Goal: Task Accomplishment & Management: Manage account settings

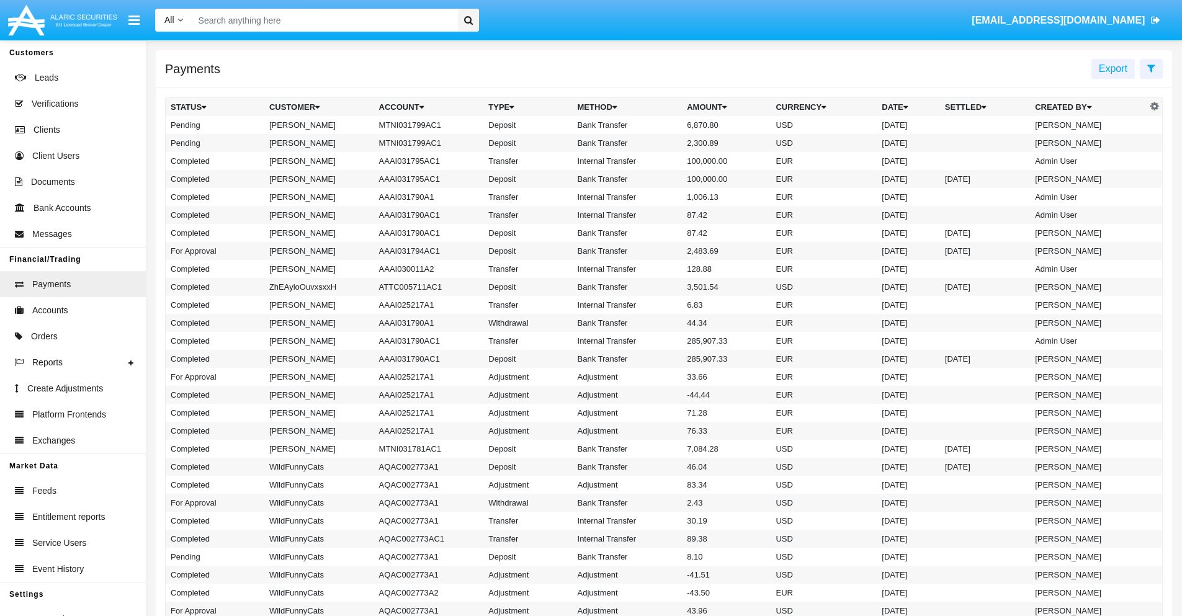
click at [1151, 68] on icon at bounding box center [1151, 68] width 8 height 10
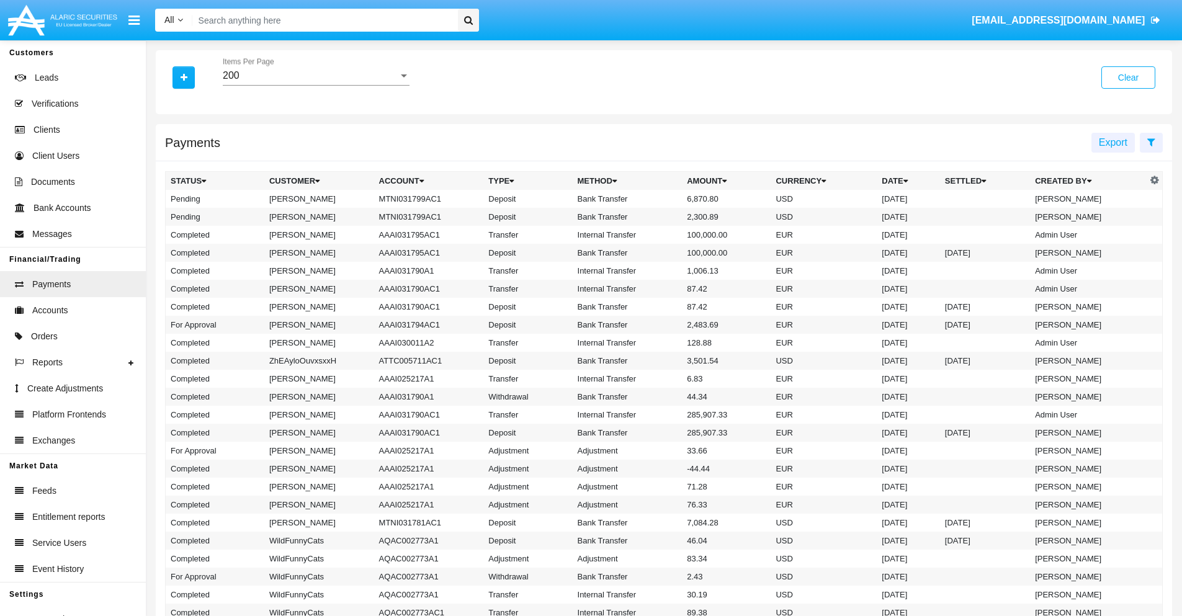
click at [316, 76] on div "200" at bounding box center [311, 75] width 176 height 11
click at [316, 85] on span "10" at bounding box center [316, 85] width 187 height 30
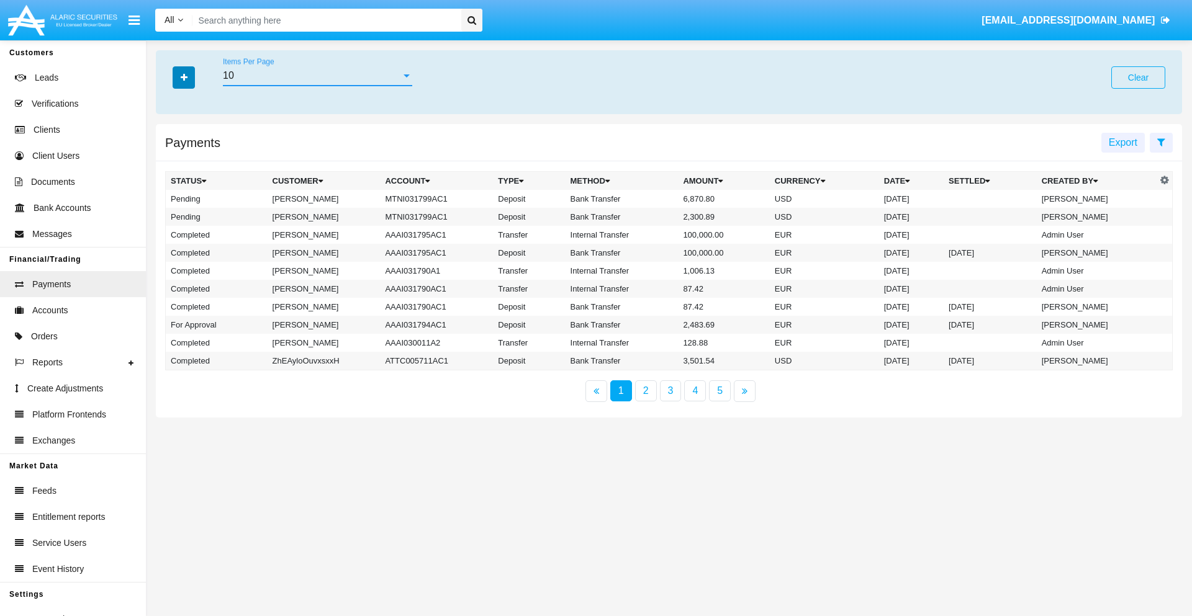
click at [184, 77] on icon "button" at bounding box center [184, 77] width 7 height 9
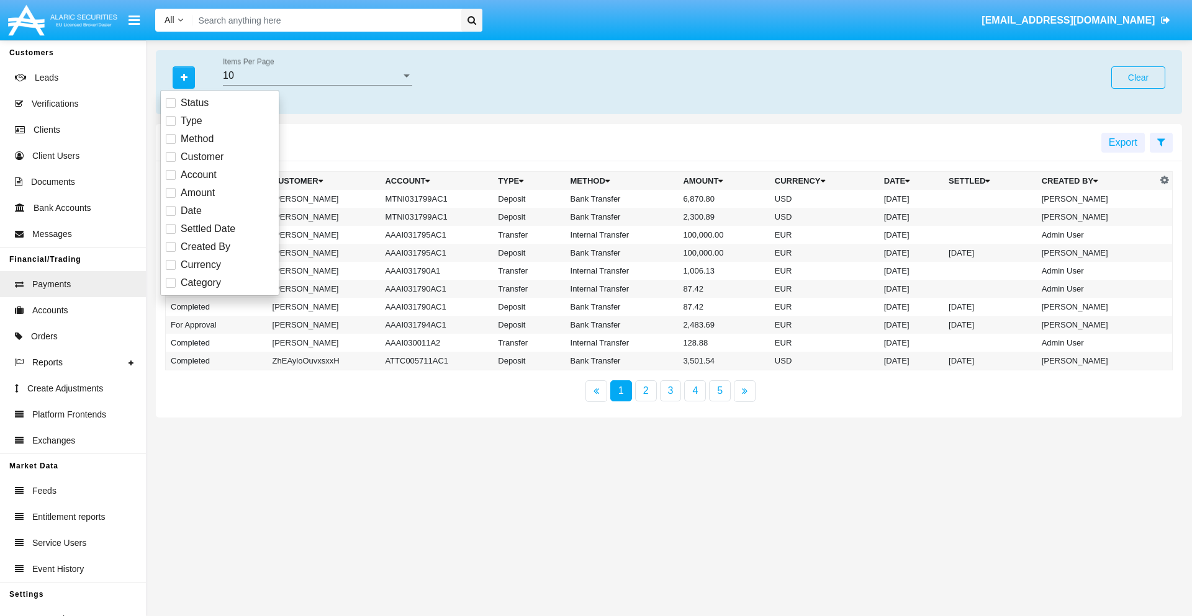
click at [194, 103] on span "Status" at bounding box center [195, 103] width 28 height 15
click at [171, 108] on input "Status" at bounding box center [170, 108] width 1 height 1
checkbox input "true"
click at [184, 77] on icon "button" at bounding box center [184, 77] width 7 height 9
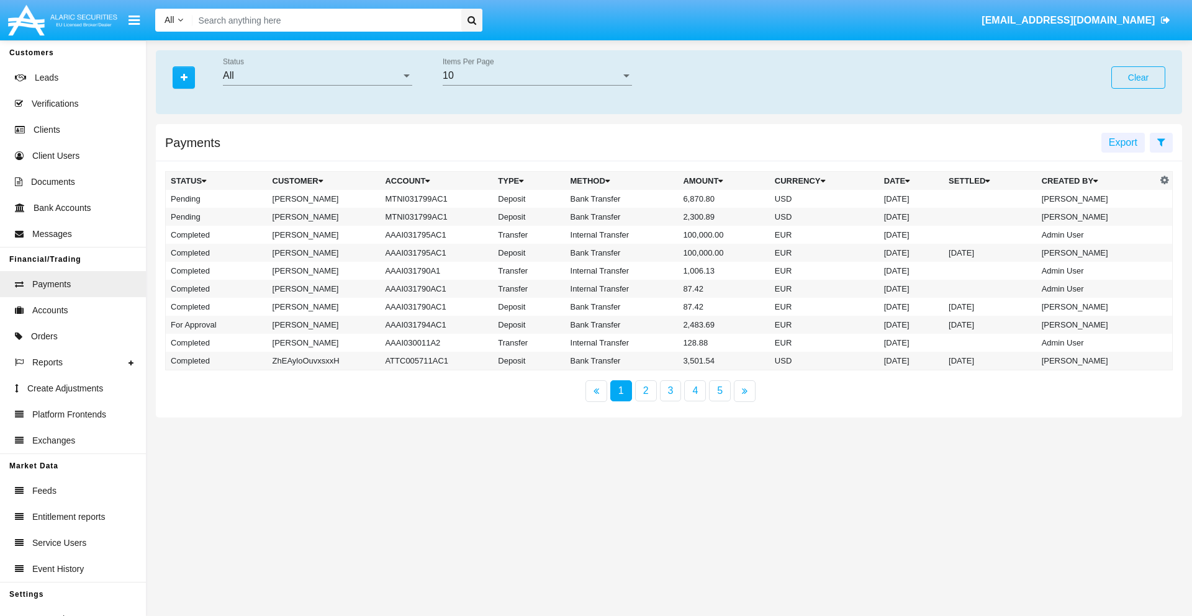
click at [317, 76] on div "All" at bounding box center [312, 75] width 178 height 11
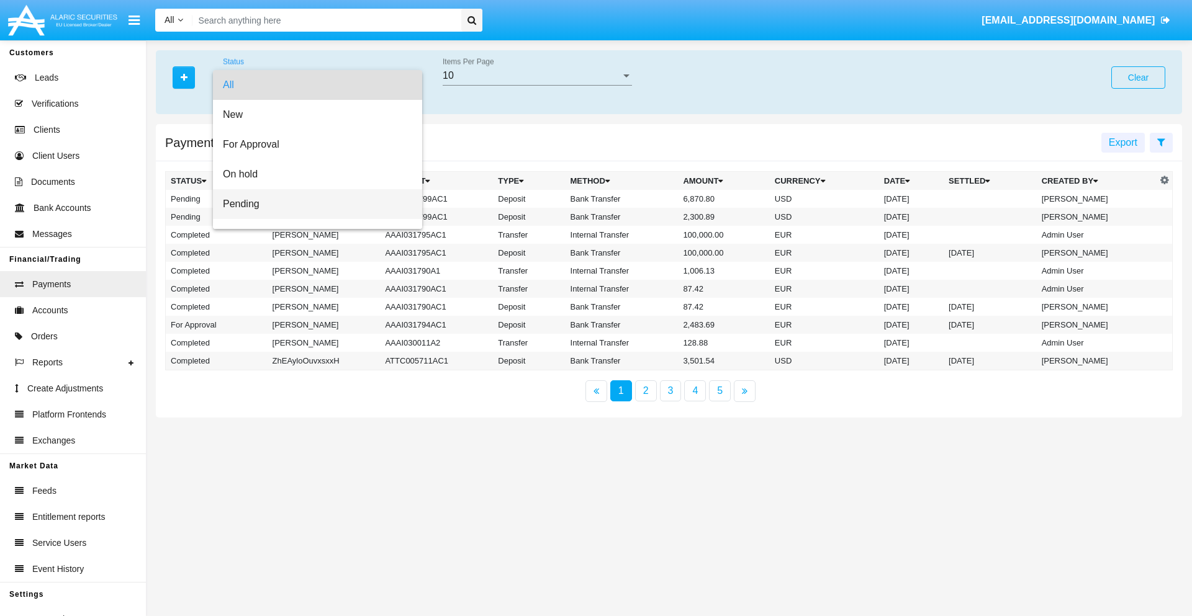
click at [312, 204] on span "Pending" at bounding box center [317, 204] width 189 height 30
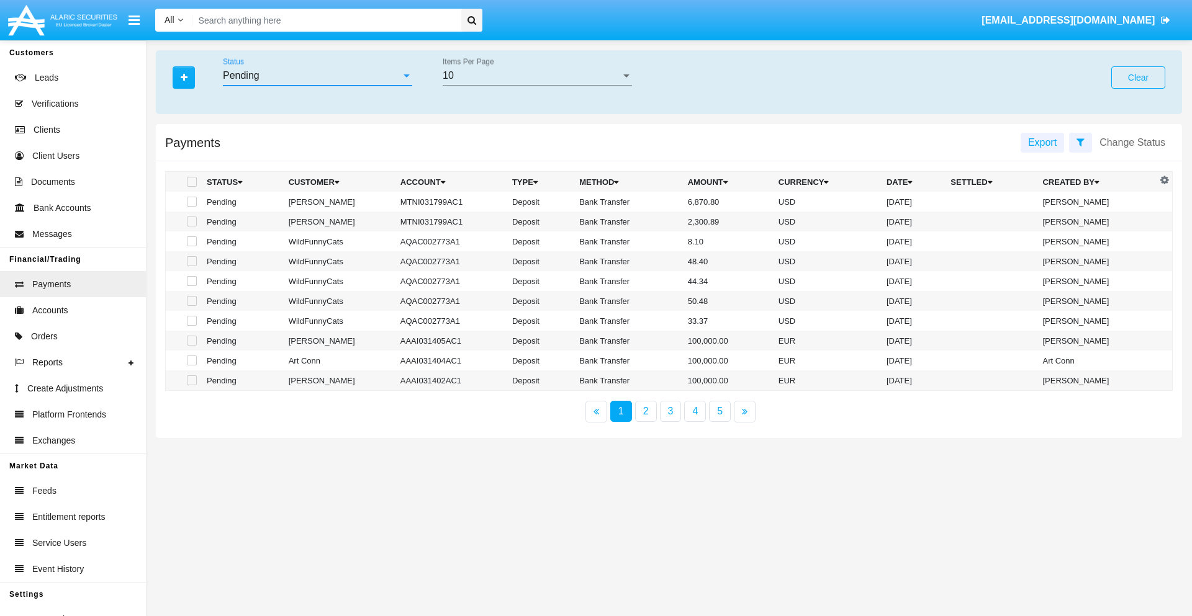
click at [191, 202] on span at bounding box center [192, 202] width 10 height 10
click at [191, 207] on input "checkbox" at bounding box center [191, 207] width 1 height 1
checkbox input "true"
click at [191, 222] on span at bounding box center [192, 222] width 10 height 10
click at [191, 227] on input "checkbox" at bounding box center [191, 227] width 1 height 1
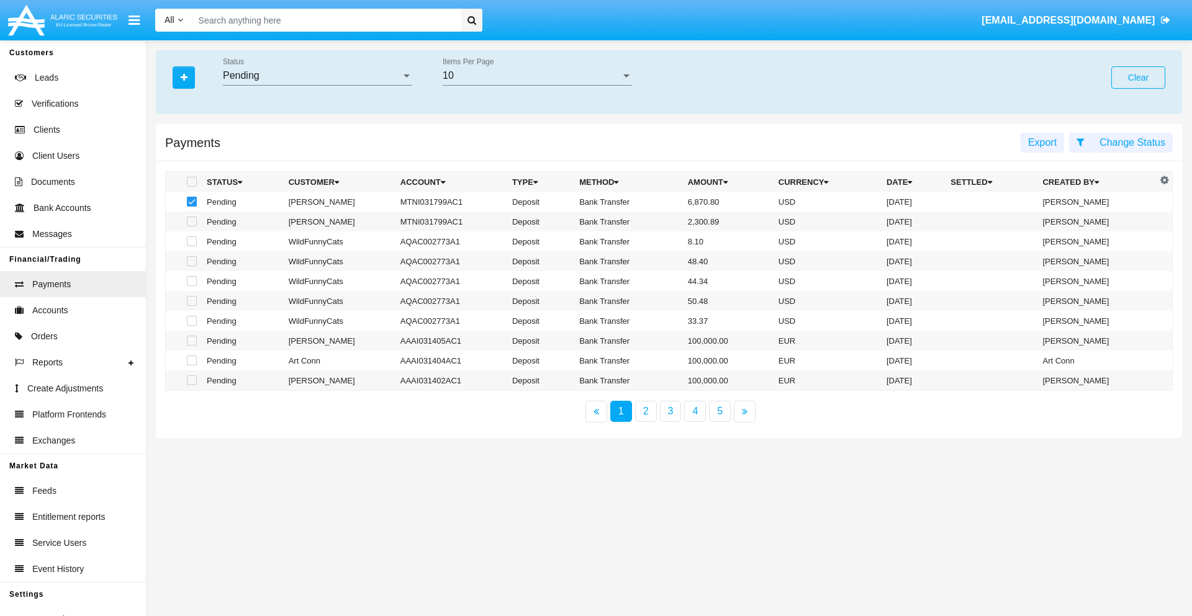
checkbox input "true"
click at [1132, 142] on button "Change Status" at bounding box center [1132, 143] width 81 height 20
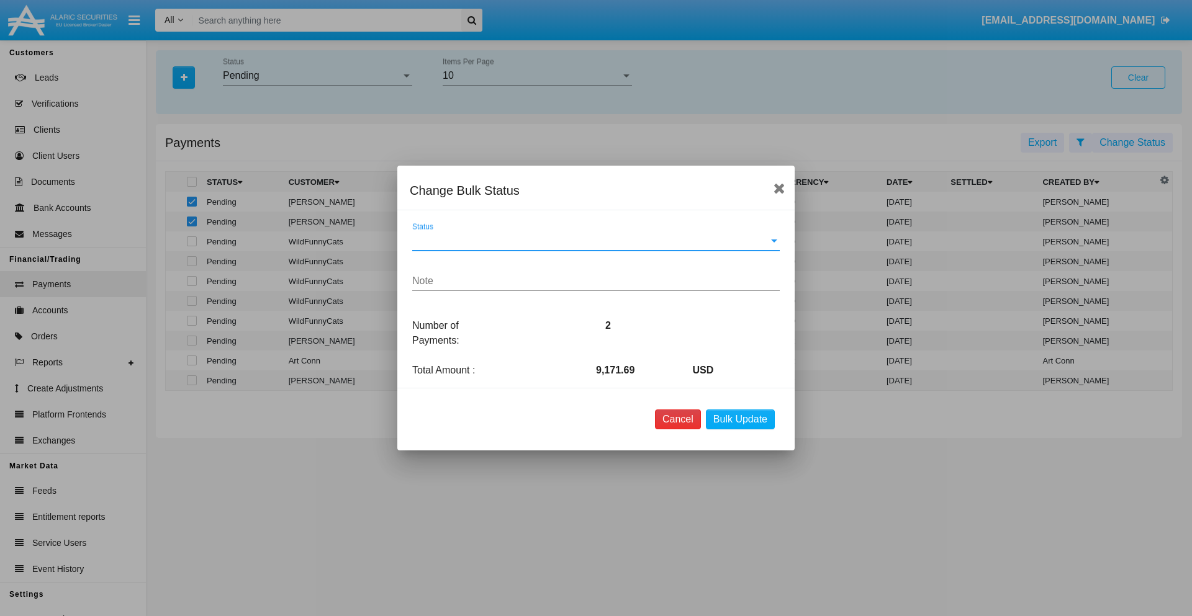
click at [677, 420] on button "Cancel" at bounding box center [678, 420] width 46 height 20
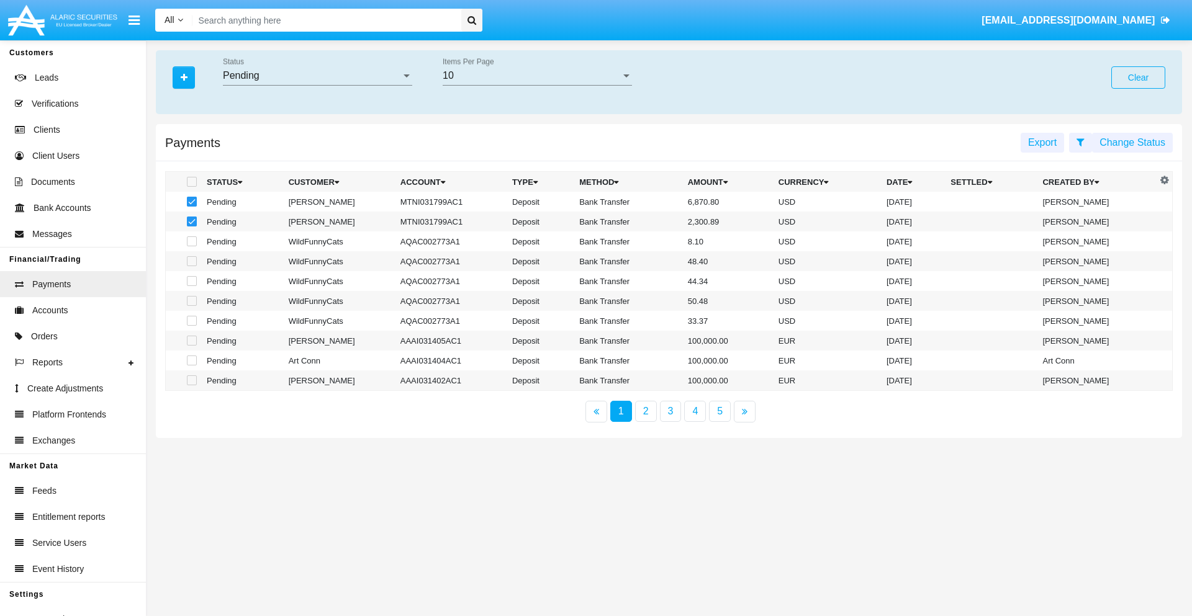
click at [1132, 142] on button "Change Status" at bounding box center [1132, 143] width 81 height 20
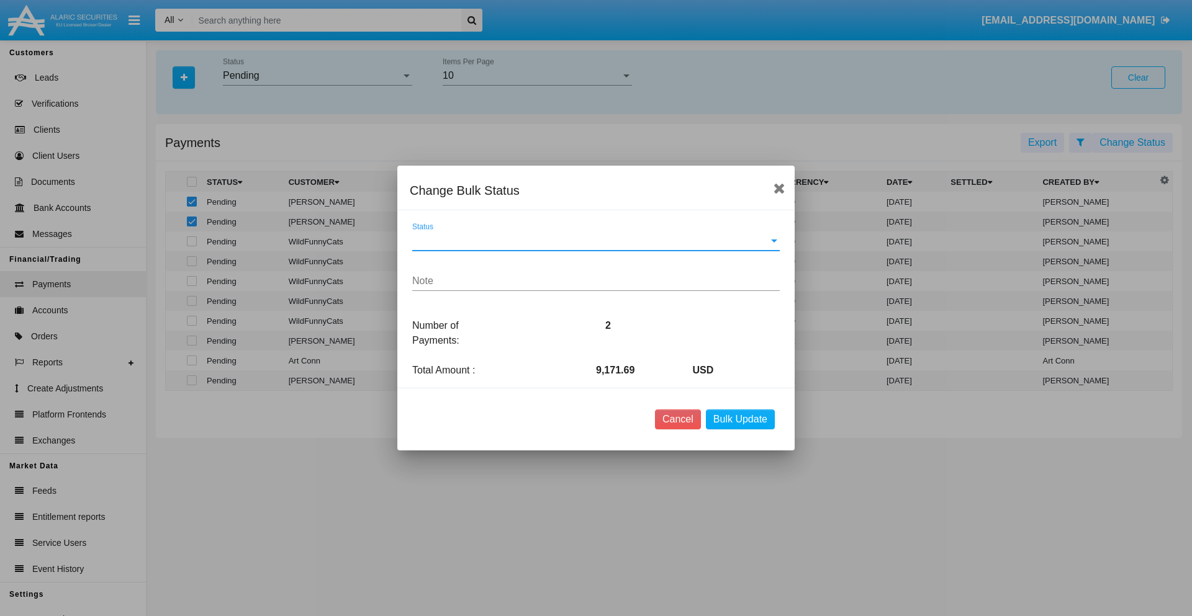
click at [596, 241] on span "Status" at bounding box center [590, 240] width 356 height 11
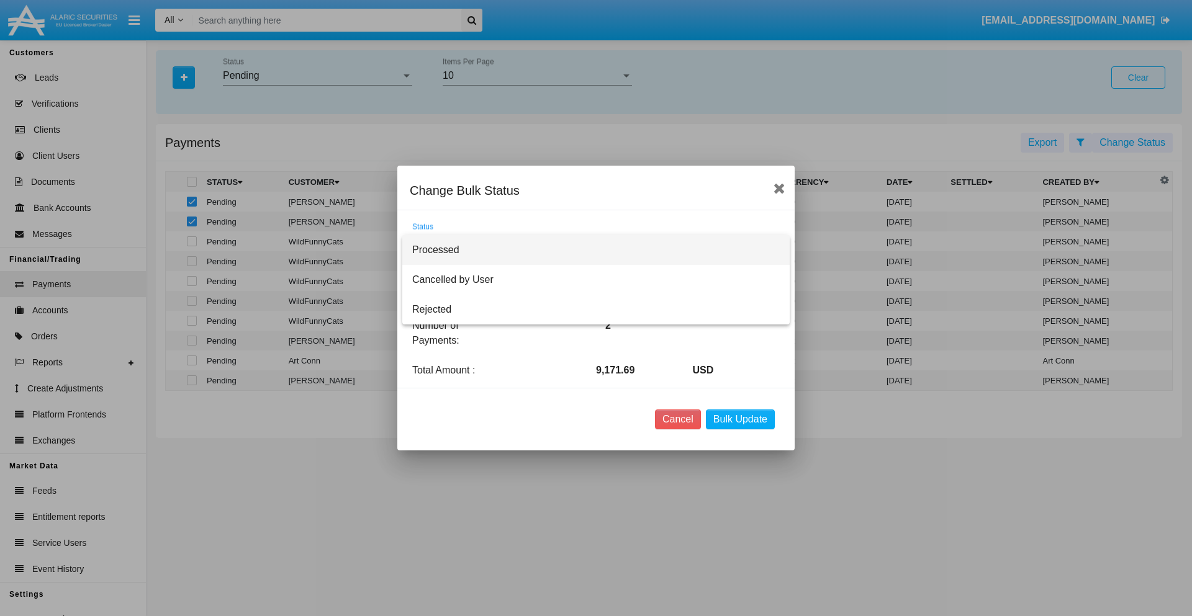
click at [596, 250] on span "Processed" at bounding box center [595, 250] width 367 height 30
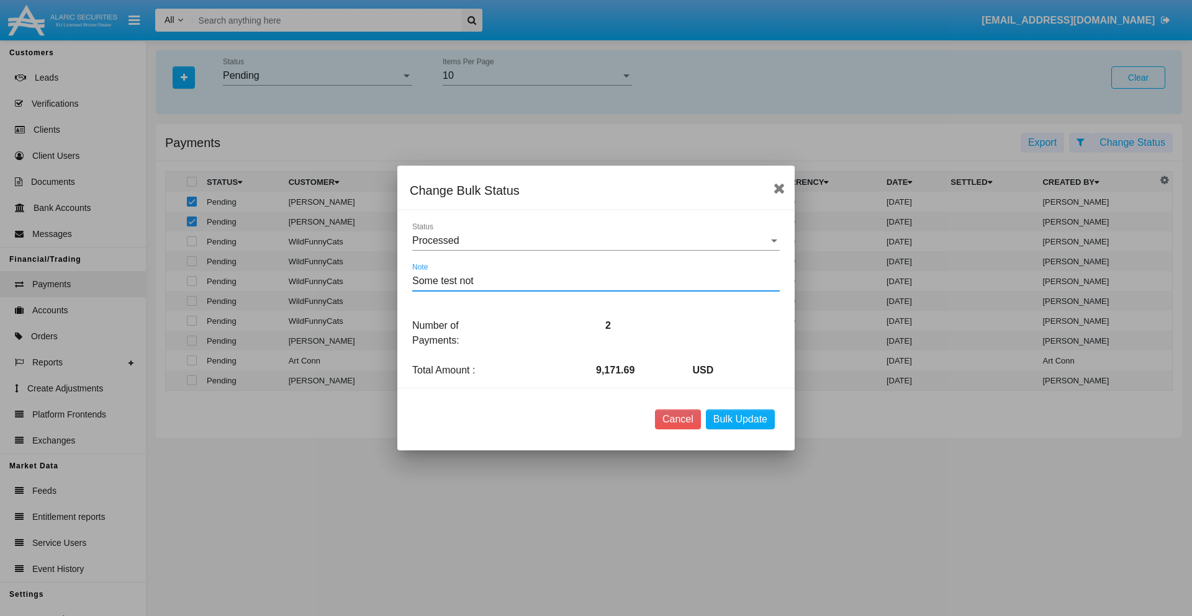
type textarea "Some test note"
click at [740, 420] on button "Bulk Update" at bounding box center [740, 420] width 69 height 20
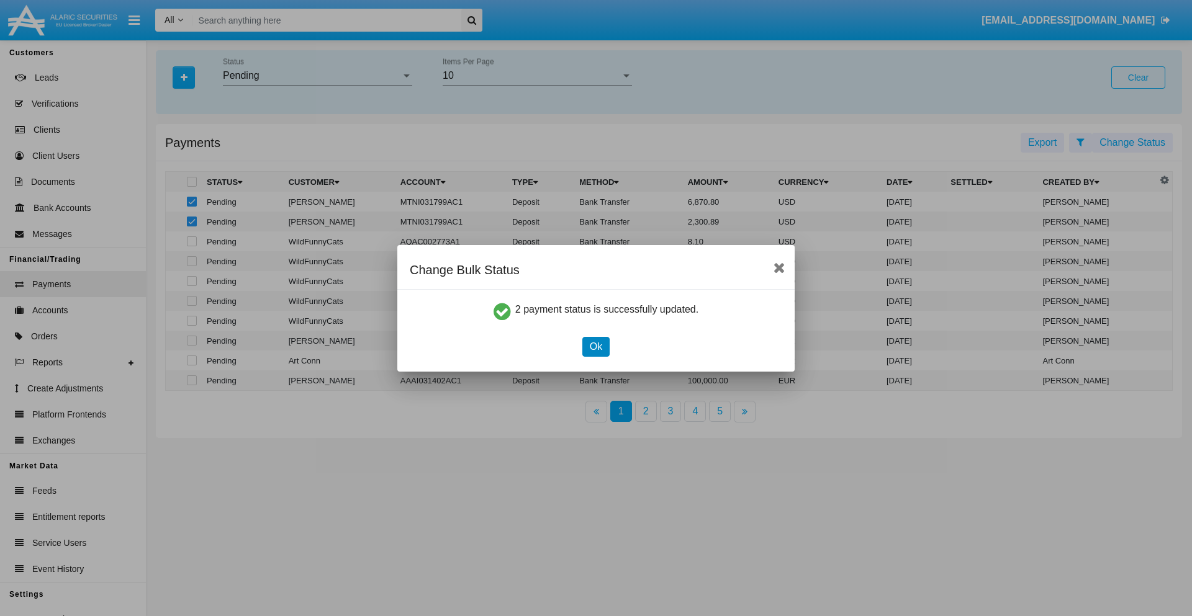
click at [595, 346] on button "Ok" at bounding box center [595, 347] width 27 height 20
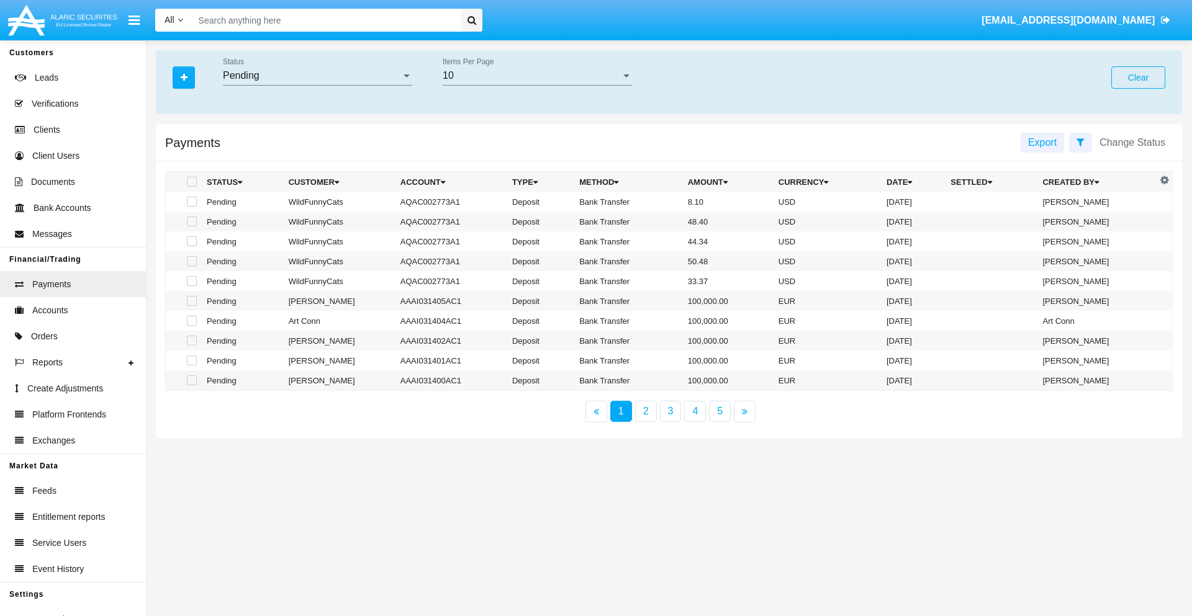
click at [317, 76] on div "Pending" at bounding box center [312, 75] width 178 height 11
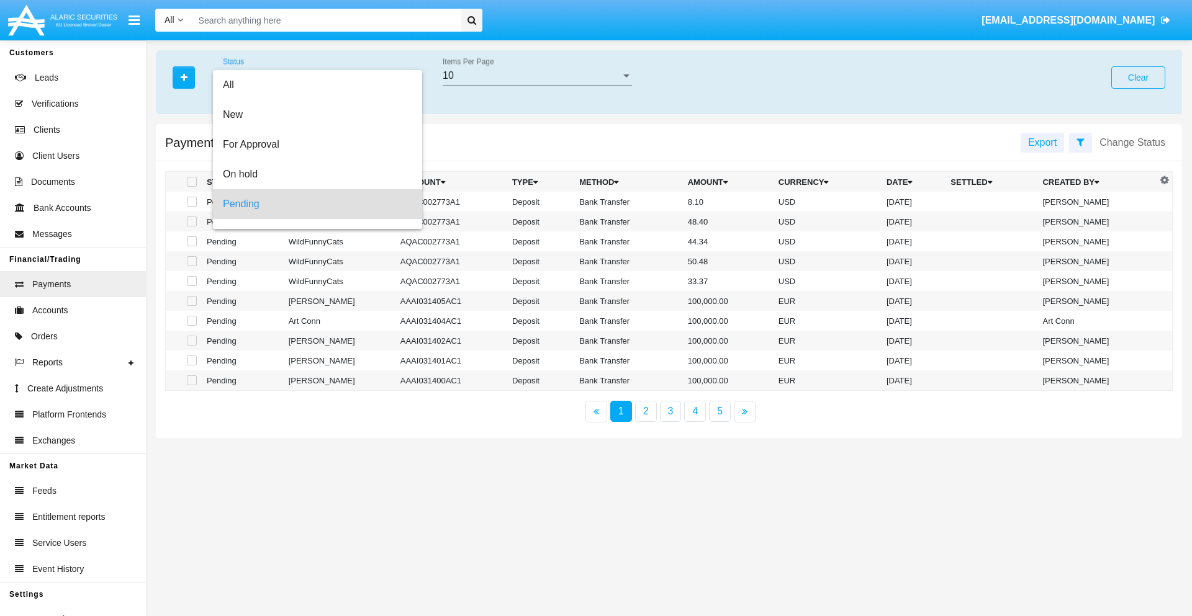
scroll to position [55, 0]
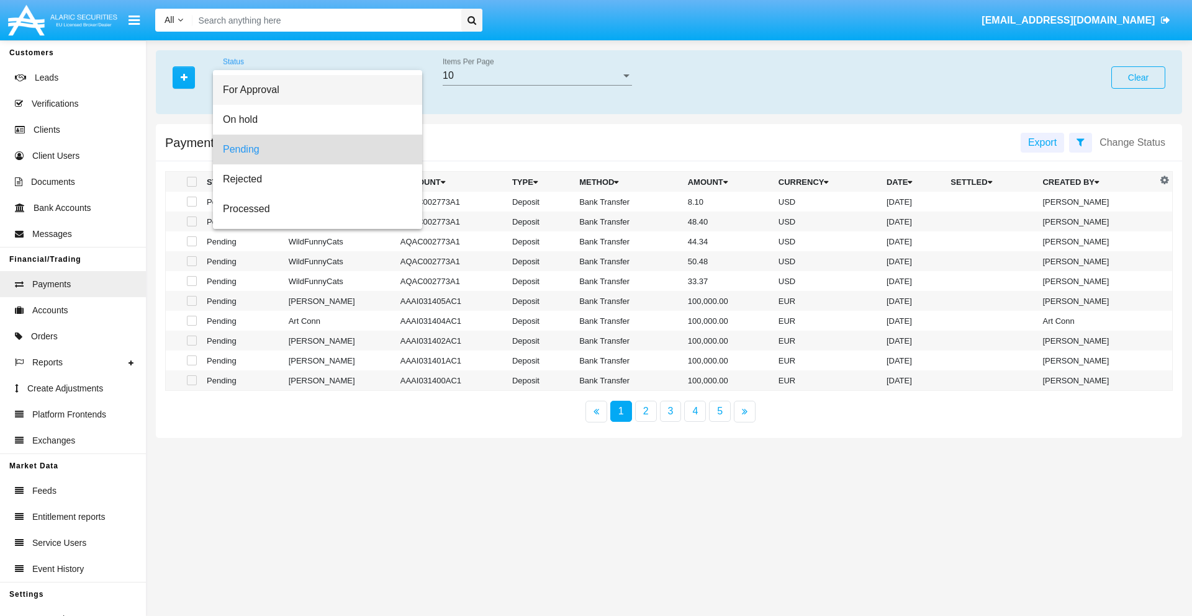
click at [312, 90] on span "For Approval" at bounding box center [317, 90] width 189 height 30
